Goal: Information Seeking & Learning: Check status

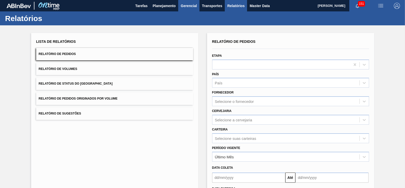
click at [184, 6] on span "Gerencial" at bounding box center [189, 6] width 16 height 6
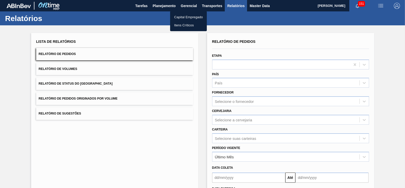
click at [161, 4] on div at bounding box center [202, 94] width 405 height 188
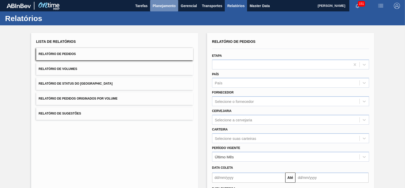
click at [162, 7] on span "Planejamento" at bounding box center [164, 6] width 23 height 6
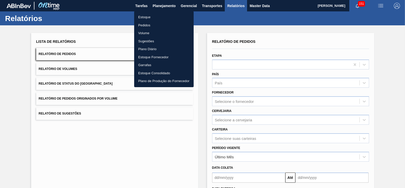
drag, startPoint x: 143, startPoint y: 15, endPoint x: 151, endPoint y: 15, distance: 7.6
click at [143, 15] on li "Estoque" at bounding box center [164, 17] width 60 height 8
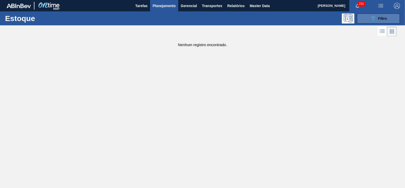
click at [371, 19] on icon "089F7B8B-B2A5-4AFE-B5C0-19BA573D28AC" at bounding box center [373, 18] width 6 height 6
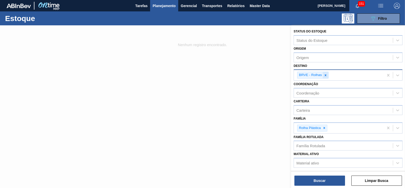
click at [325, 74] on icon at bounding box center [326, 75] width 4 height 4
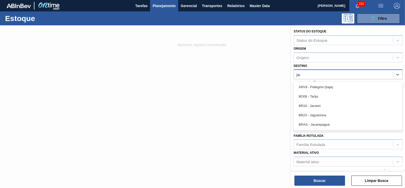
type input "jagua"
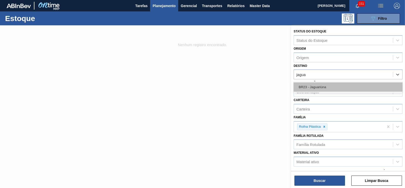
click at [309, 86] on div "BR23 - Jaguariúna" at bounding box center [348, 86] width 109 height 9
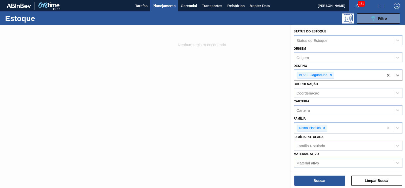
drag, startPoint x: 330, startPoint y: 175, endPoint x: 317, endPoint y: 152, distance: 26.6
click at [330, 175] on div "Buscar Limpar Busca" at bounding box center [348, 178] width 114 height 14
click at [331, 74] on icon at bounding box center [332, 75] width 4 height 4
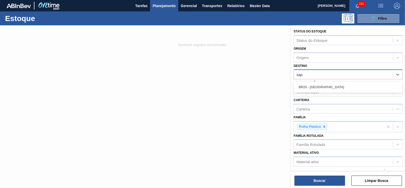
type input "sapu"
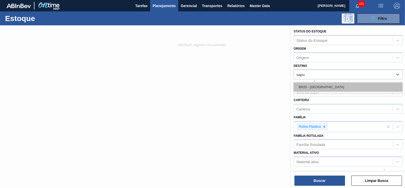
click at [315, 84] on div "BR20 - [GEOGRAPHIC_DATA]" at bounding box center [348, 86] width 109 height 9
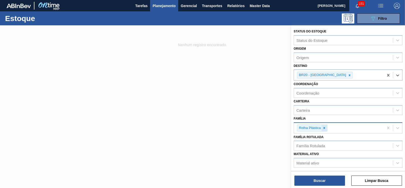
click at [323, 126] on icon at bounding box center [325, 128] width 4 height 4
type input "prefor"
click at [314, 140] on div "Preforma" at bounding box center [348, 139] width 109 height 9
click at [333, 179] on button "Buscar" at bounding box center [320, 181] width 51 height 10
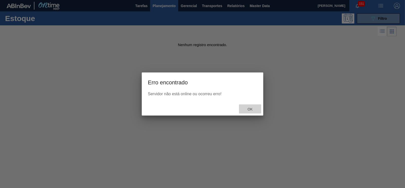
click at [251, 110] on span "Ok" at bounding box center [250, 109] width 13 height 4
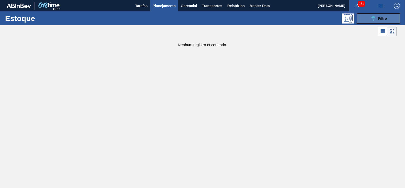
click at [382, 21] on div "089F7B8B-B2A5-4AFE-B5C0-19BA573D28AC Filtro" at bounding box center [378, 18] width 17 height 6
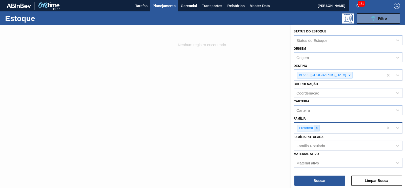
click at [317, 128] on icon at bounding box center [317, 128] width 4 height 4
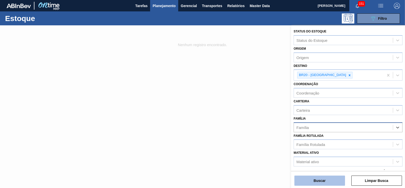
click at [320, 181] on button "Buscar" at bounding box center [320, 181] width 51 height 10
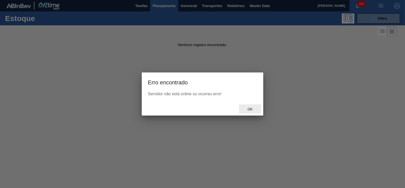
click at [247, 110] on span "Ok" at bounding box center [250, 109] width 13 height 4
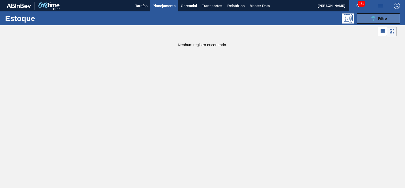
click at [370, 19] on button "089F7B8B-B2A5-4AFE-B5C0-19BA573D28AC Filtro" at bounding box center [378, 18] width 43 height 10
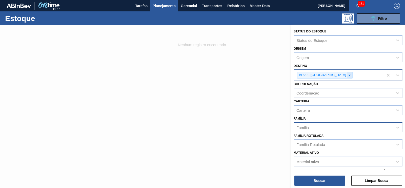
click at [347, 74] on div at bounding box center [350, 75] width 6 height 6
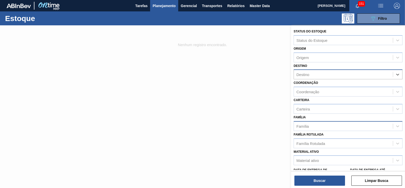
click at [159, 3] on span "Planejamento" at bounding box center [164, 6] width 23 height 6
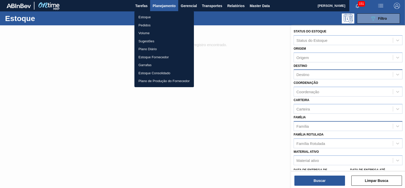
click at [146, 17] on li "Estoque" at bounding box center [165, 17] width 60 height 8
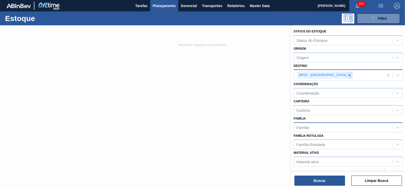
click at [347, 74] on div at bounding box center [350, 75] width 6 height 6
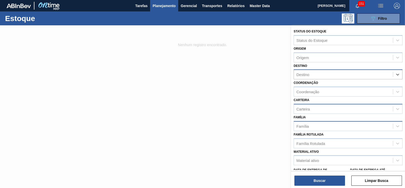
click at [306, 108] on div "Carteira" at bounding box center [303, 109] width 13 height 4
type input "prefor"
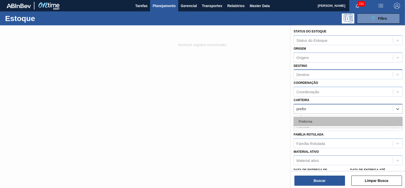
click at [307, 118] on div "Preforma" at bounding box center [348, 121] width 109 height 9
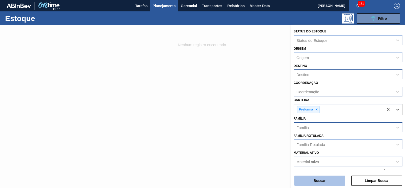
click at [324, 179] on button "Buscar" at bounding box center [320, 181] width 51 height 10
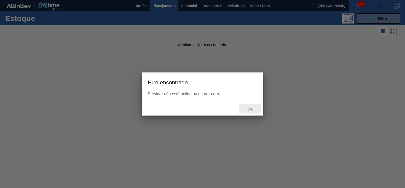
click at [255, 111] on span "Ok" at bounding box center [250, 109] width 13 height 4
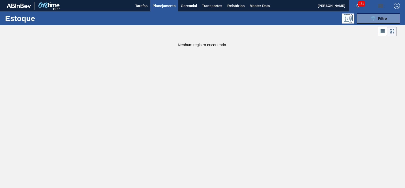
click at [153, 3] on span "Planejamento" at bounding box center [164, 6] width 23 height 6
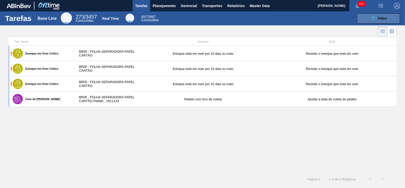
click at [374, 20] on icon at bounding box center [374, 18] width 4 height 4
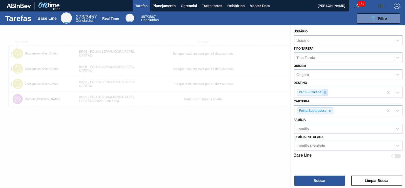
click at [325, 92] on icon at bounding box center [325, 93] width 4 height 4
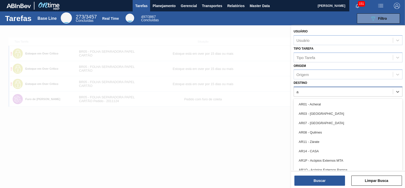
type input "a"
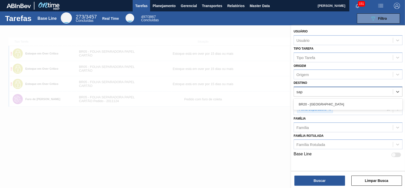
type input "sapu"
click at [316, 100] on div "BR20 - [GEOGRAPHIC_DATA]" at bounding box center [348, 104] width 109 height 9
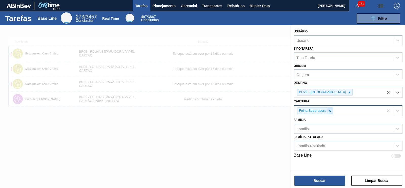
click at [330, 110] on icon at bounding box center [330, 111] width 2 height 2
type input "prefor"
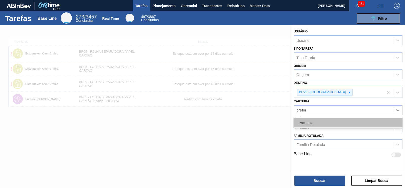
click at [326, 125] on div "Preforma" at bounding box center [348, 122] width 109 height 9
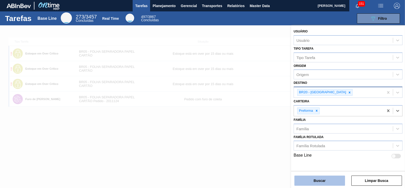
click at [327, 180] on button "Buscar" at bounding box center [320, 181] width 51 height 10
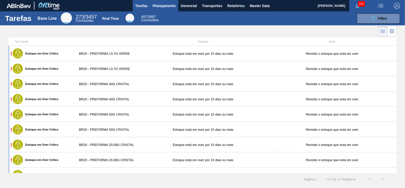
click at [159, 5] on span "Planejamento" at bounding box center [164, 6] width 23 height 6
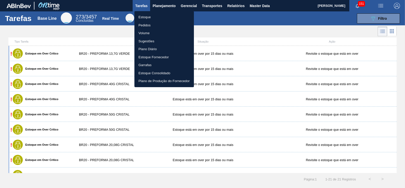
click at [147, 18] on li "Estoque" at bounding box center [165, 17] width 60 height 8
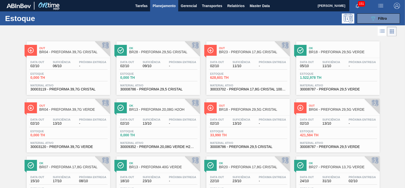
click at [380, 12] on div "Estoque 089F7B8B-B2A5-4AFE-B5C0-19BA573D28AC Filtro" at bounding box center [202, 18] width 405 height 14
click at [375, 18] on icon "089F7B8B-B2A5-4AFE-B5C0-19BA573D28AC" at bounding box center [373, 18] width 6 height 6
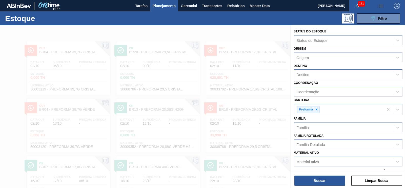
click at [307, 76] on div "Destino" at bounding box center [303, 74] width 13 height 4
type input "sapu"
click at [320, 85] on div "BR20 - [GEOGRAPHIC_DATA]" at bounding box center [348, 86] width 109 height 9
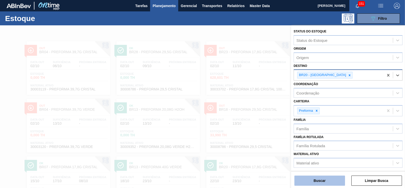
click at [325, 184] on button "Buscar" at bounding box center [320, 181] width 51 height 10
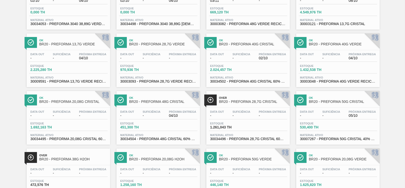
scroll to position [126, 0]
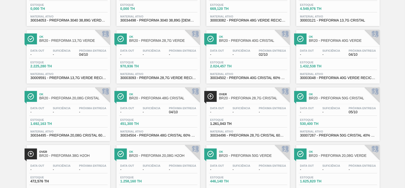
click at [258, 167] on div "Próxima Entrega -" at bounding box center [273, 167] width 30 height 7
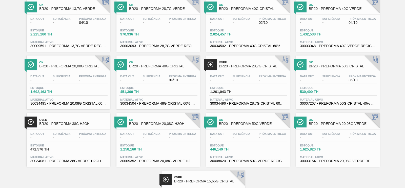
scroll to position [209, 0]
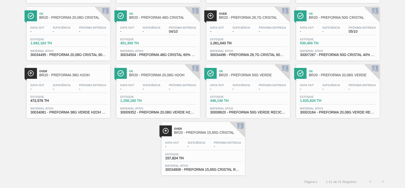
click at [262, 70] on span "Ok" at bounding box center [253, 71] width 68 height 3
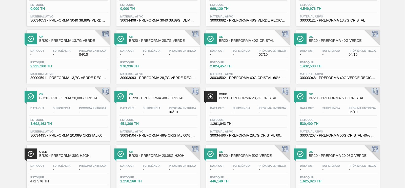
scroll to position [158, 0]
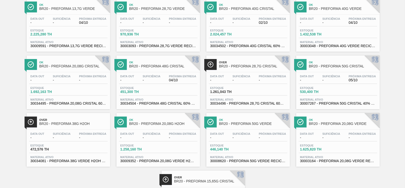
click at [335, 85] on div "Data out - Suficiência - Próxima Entrega 05/10 Estoque 530,400 TH Material ativ…" at bounding box center [338, 89] width 84 height 34
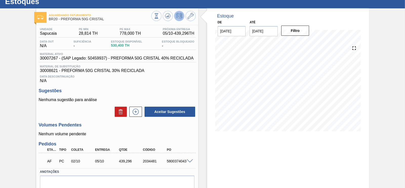
scroll to position [31, 0]
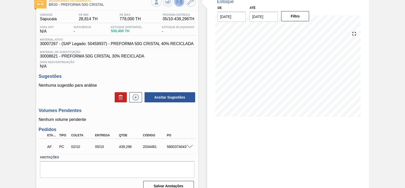
click at [191, 148] on span at bounding box center [190, 147] width 6 height 4
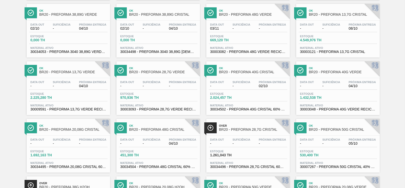
scroll to position [126, 0]
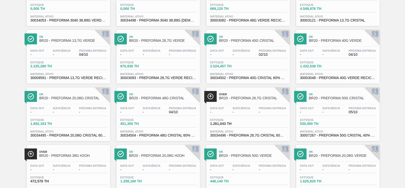
click at [252, 161] on div "Ok BR20 - PREFORMA 50G VERDE Data out - Suficiência - Próxima Entrega - Estoque…" at bounding box center [248, 172] width 84 height 54
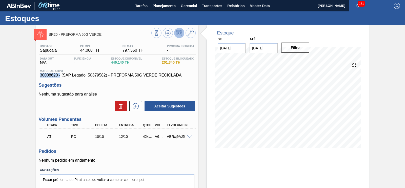
drag, startPoint x: 40, startPoint y: 75, endPoint x: 60, endPoint y: 77, distance: 19.3
click at [60, 77] on span "30008620 - (SAP Legado: 50379582) - PREFORMA 50G VERDE RECICLADA" at bounding box center [117, 75] width 155 height 5
copy span "30008620"
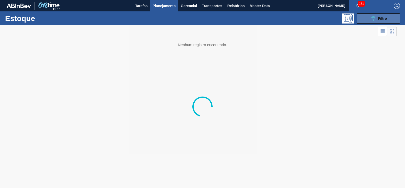
click at [380, 19] on span "Filtro" at bounding box center [382, 18] width 9 height 4
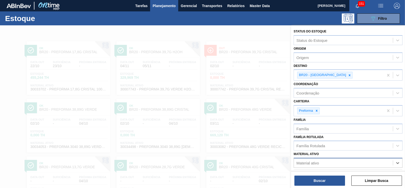
click at [314, 161] on div "Material ativo" at bounding box center [308, 163] width 23 height 4
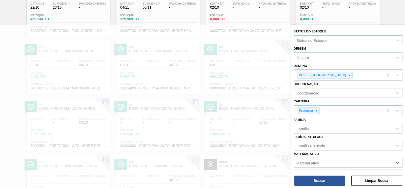
paste ativo "30008620"
click at [347, 75] on div at bounding box center [350, 75] width 6 height 6
type ativo "30008620"
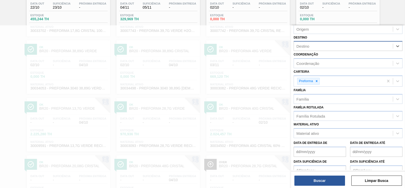
scroll to position [54, 0]
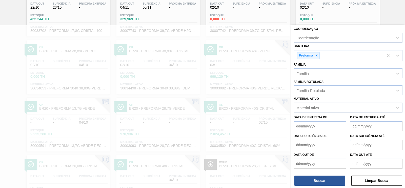
click at [309, 106] on div "Material ativo" at bounding box center [308, 108] width 23 height 4
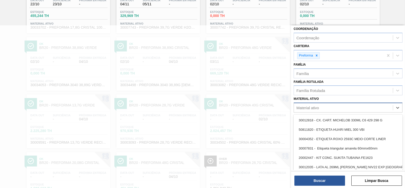
paste ativo "30008620"
type ativo "30008620"
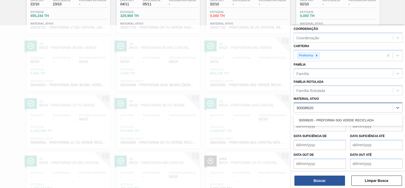
click at [318, 118] on div "30008620 - PREFORMA 50G VERDE RECICLADA" at bounding box center [348, 120] width 109 height 9
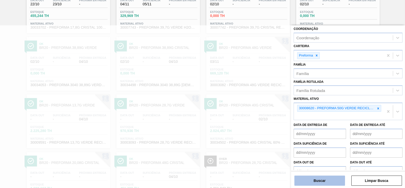
click at [323, 184] on button "Buscar" at bounding box center [320, 181] width 51 height 10
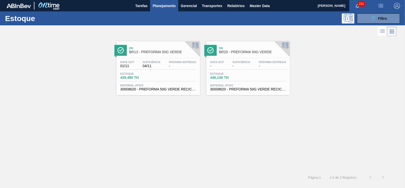
click at [176, 73] on div "Estoque 439,480 TH" at bounding box center [158, 76] width 79 height 9
